Goal: Information Seeking & Learning: Learn about a topic

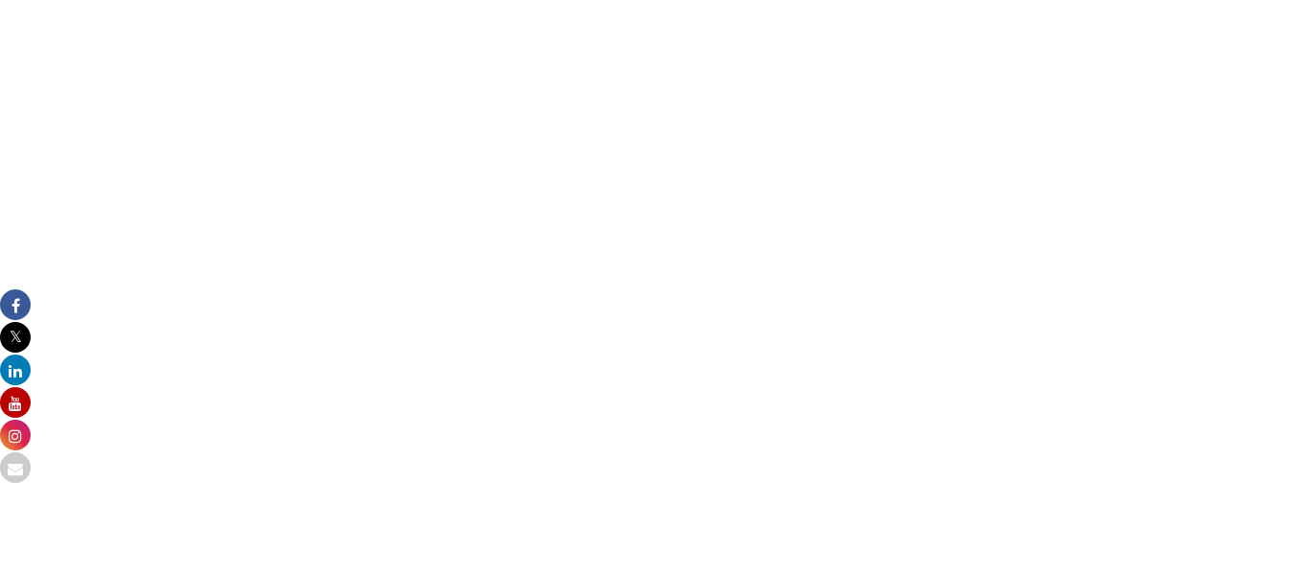
scroll to position [1927, 0]
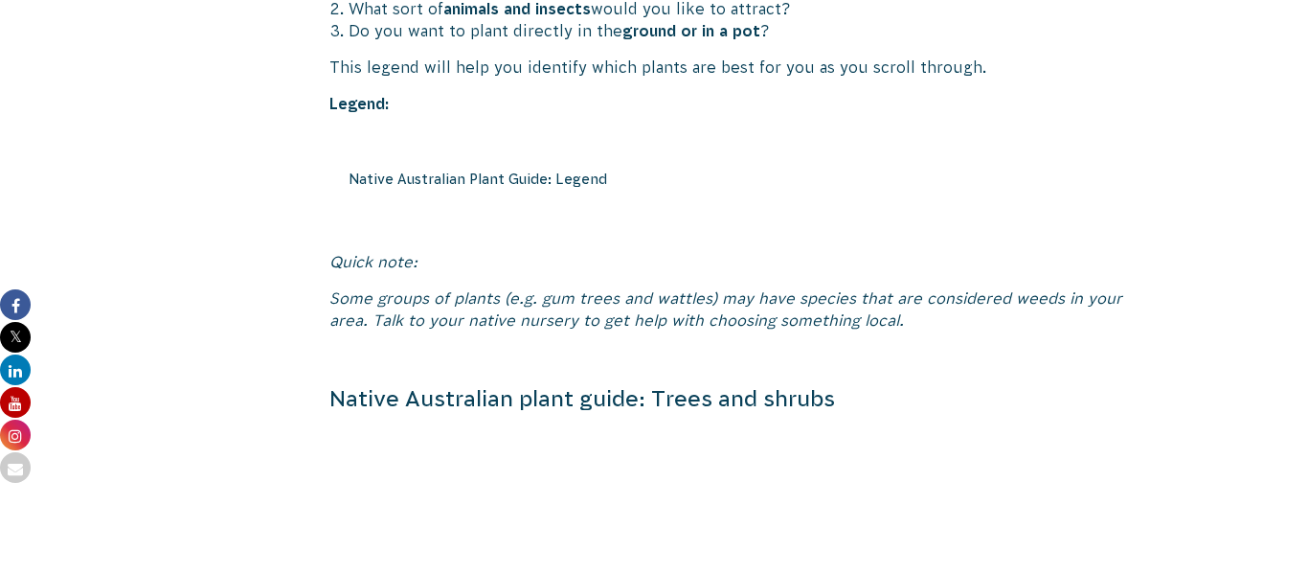
scroll to position [757, 0]
